Goal: Task Accomplishment & Management: Manage account settings

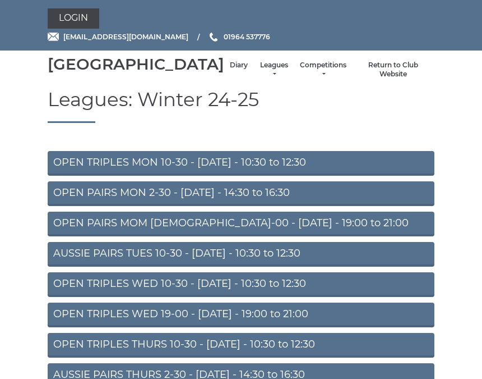
click at [224, 73] on li "Diary" at bounding box center [238, 70] width 29 height 30
click at [79, 28] on link "Login" at bounding box center [74, 18] width 52 height 20
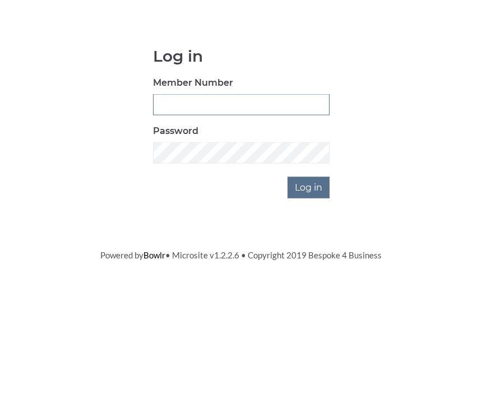
type input "0930"
click at [310, 269] on input "Log in" at bounding box center [309, 279] width 42 height 21
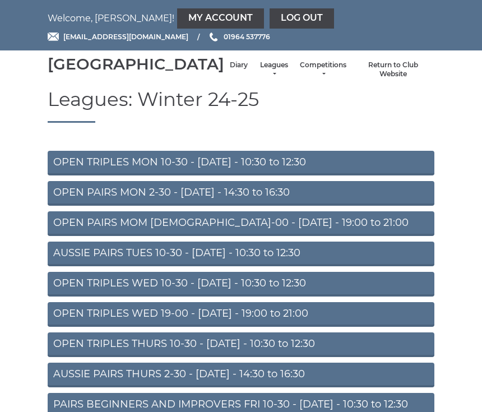
click at [230, 70] on link "Diary" at bounding box center [239, 66] width 18 height 10
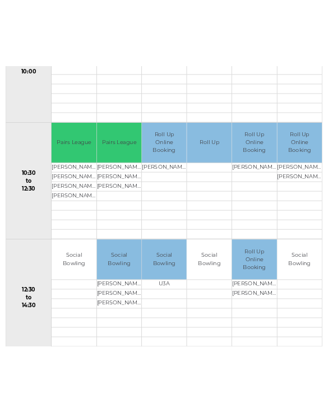
scroll to position [389, 0]
